Goal: Information Seeking & Learning: Find specific page/section

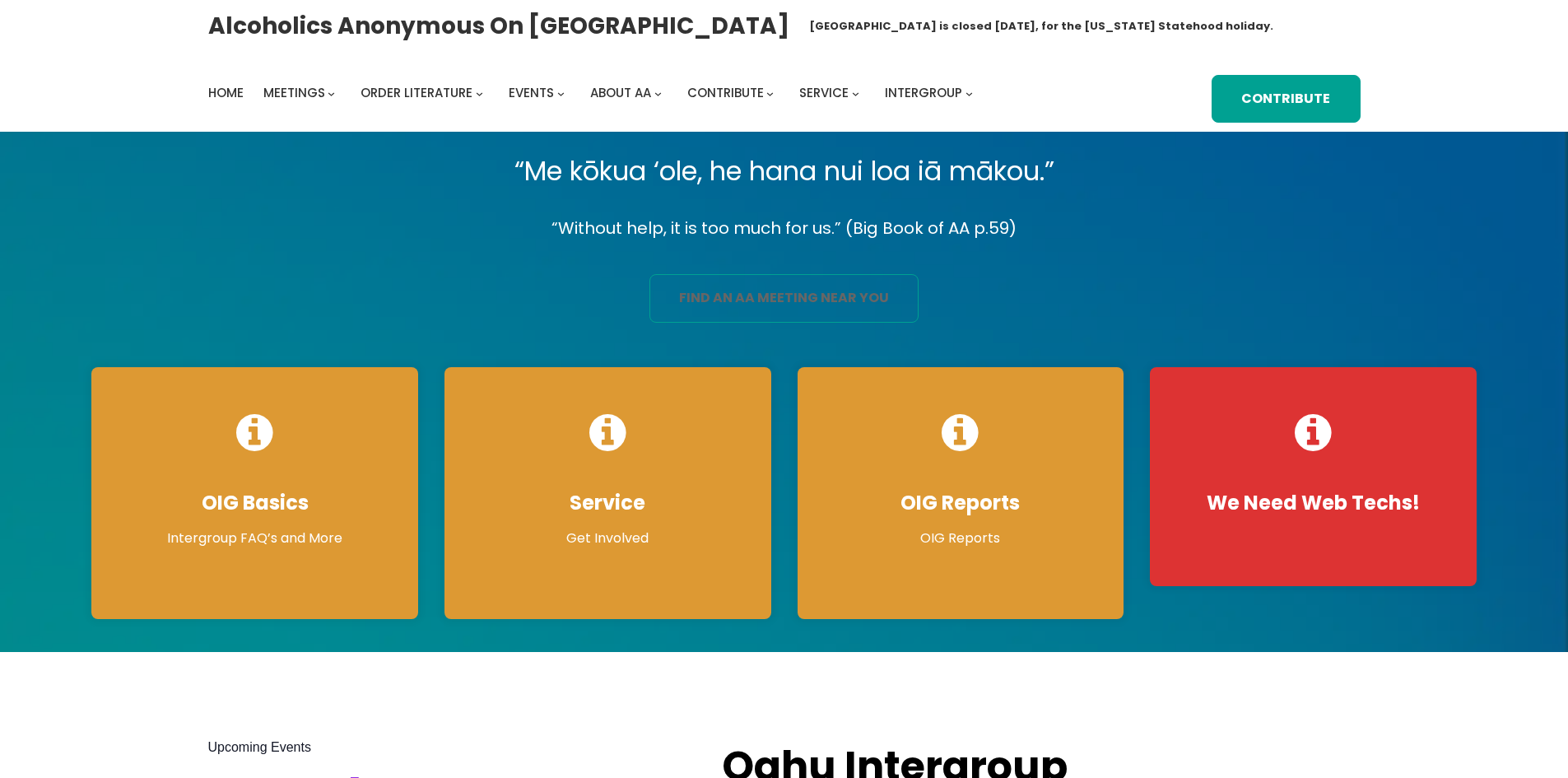
drag, startPoint x: 0, startPoint y: 0, endPoint x: 778, endPoint y: 307, distance: 836.4
click at [778, 307] on link "find an aa meeting near you" at bounding box center [784, 298] width 269 height 48
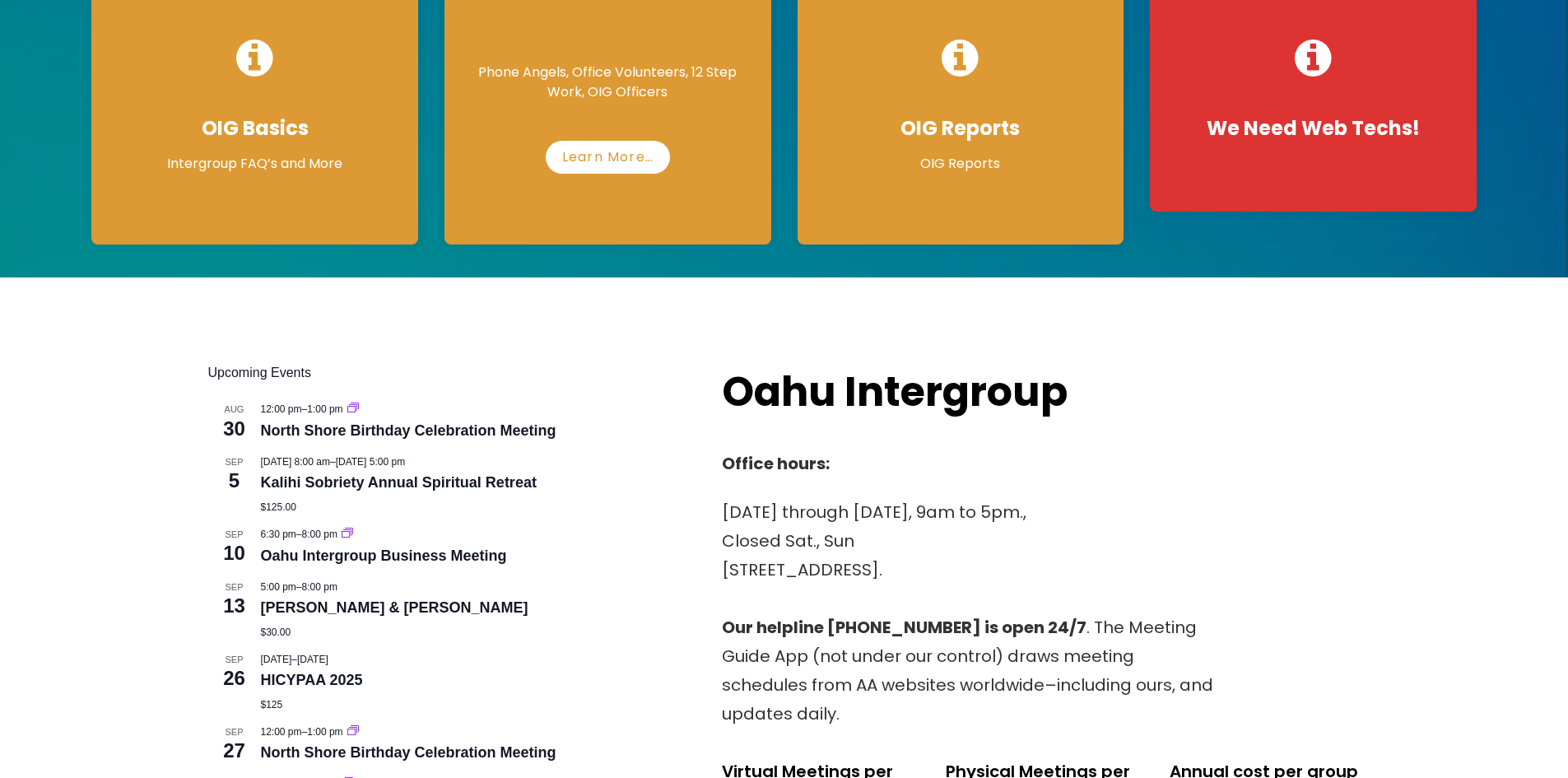
scroll to position [411, 0]
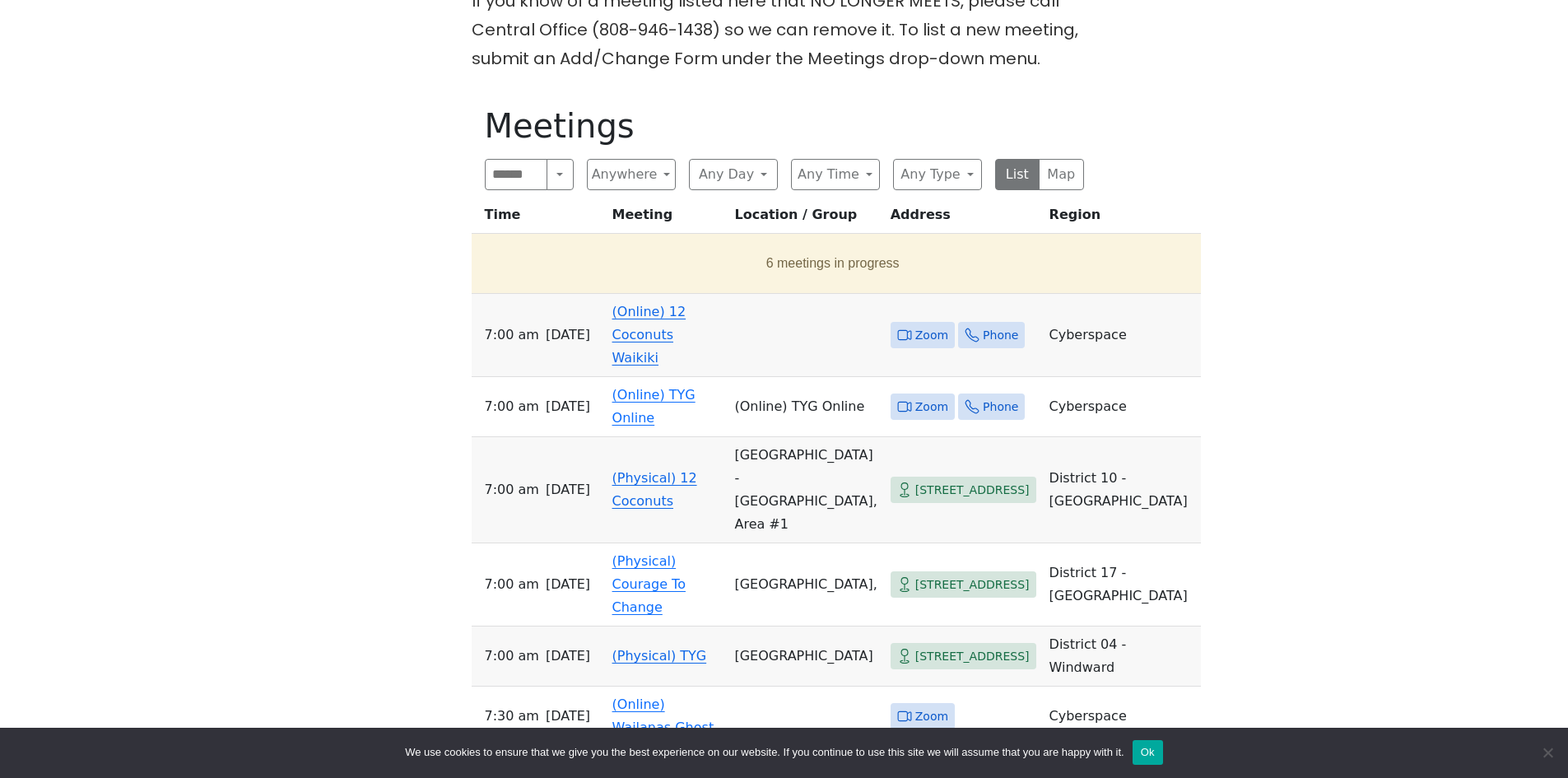
click at [643, 347] on link "(Online) 12 Coconuts Waikiki" at bounding box center [649, 335] width 74 height 62
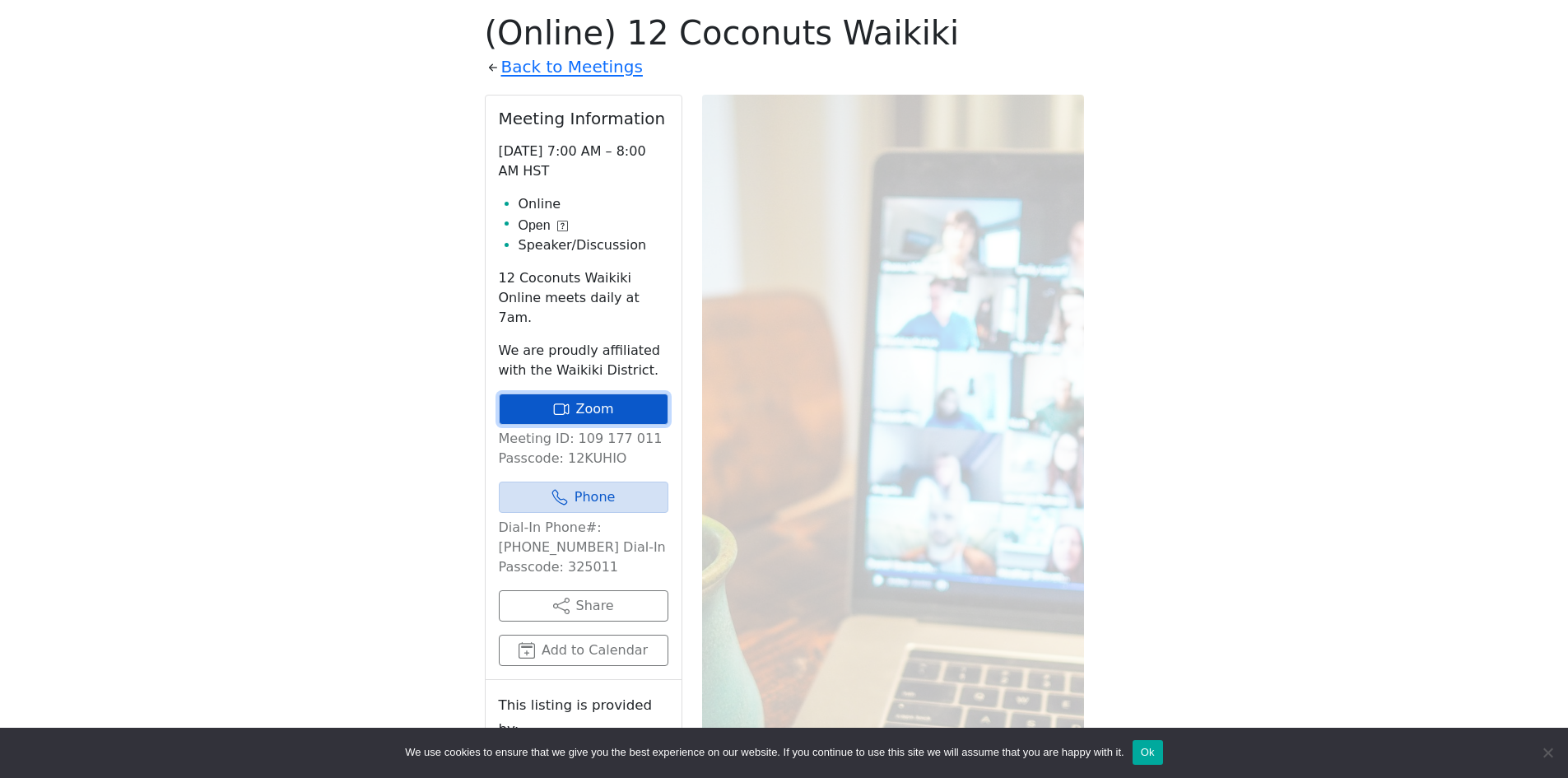
click at [600, 397] on link "Zoom" at bounding box center [584, 409] width 170 height 31
